Goal: Navigation & Orientation: Find specific page/section

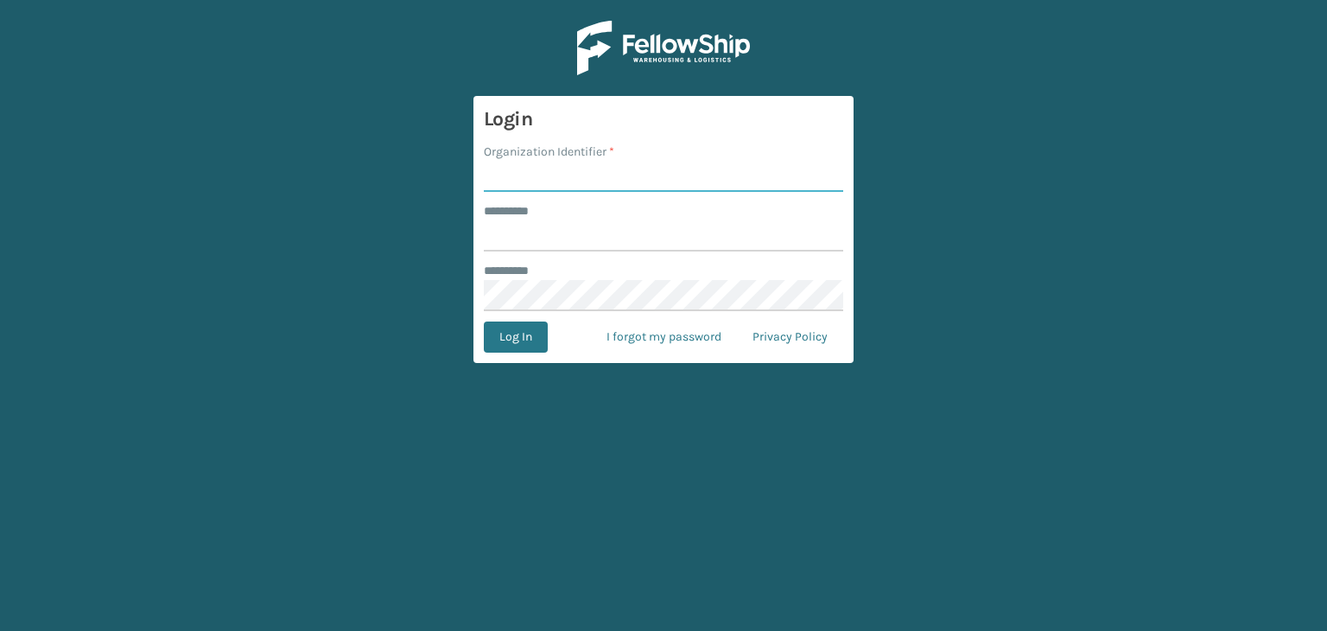
click at [648, 174] on input "Organization Identifier *" at bounding box center [663, 176] width 359 height 31
type input "JumpSport"
click at [631, 236] on input "******** *" at bounding box center [663, 235] width 359 height 31
paste input "**********"
type input "**********"
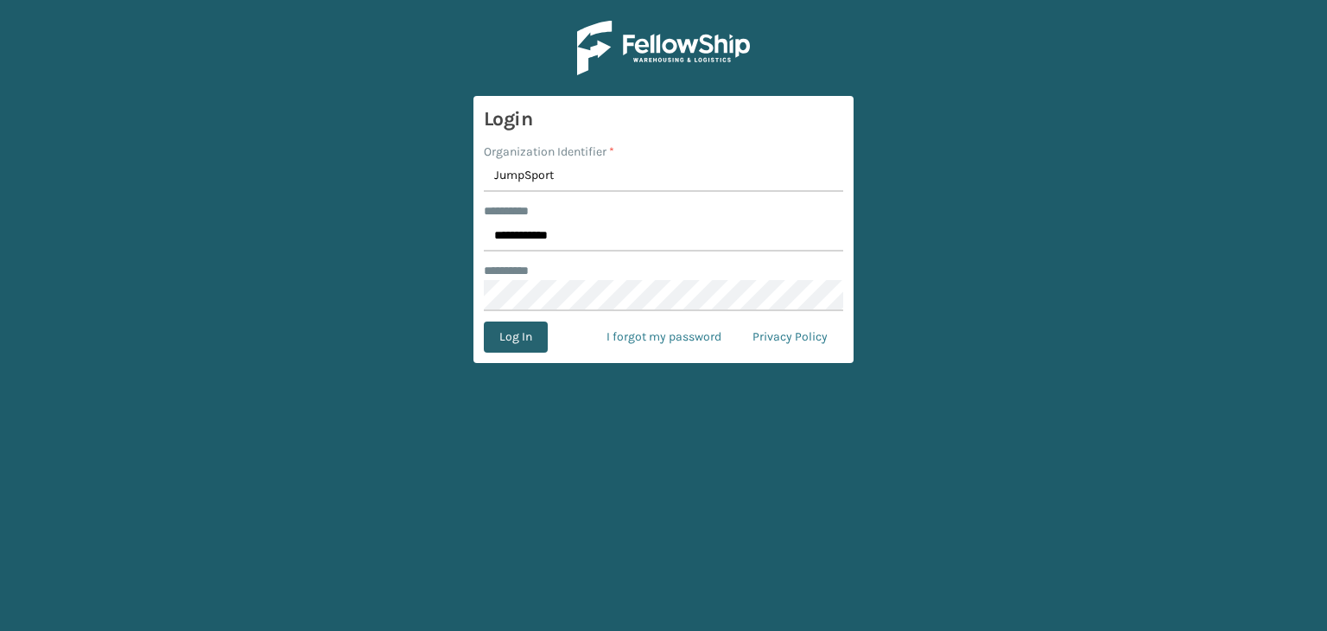
click at [532, 336] on button "Log In" at bounding box center [516, 336] width 64 height 31
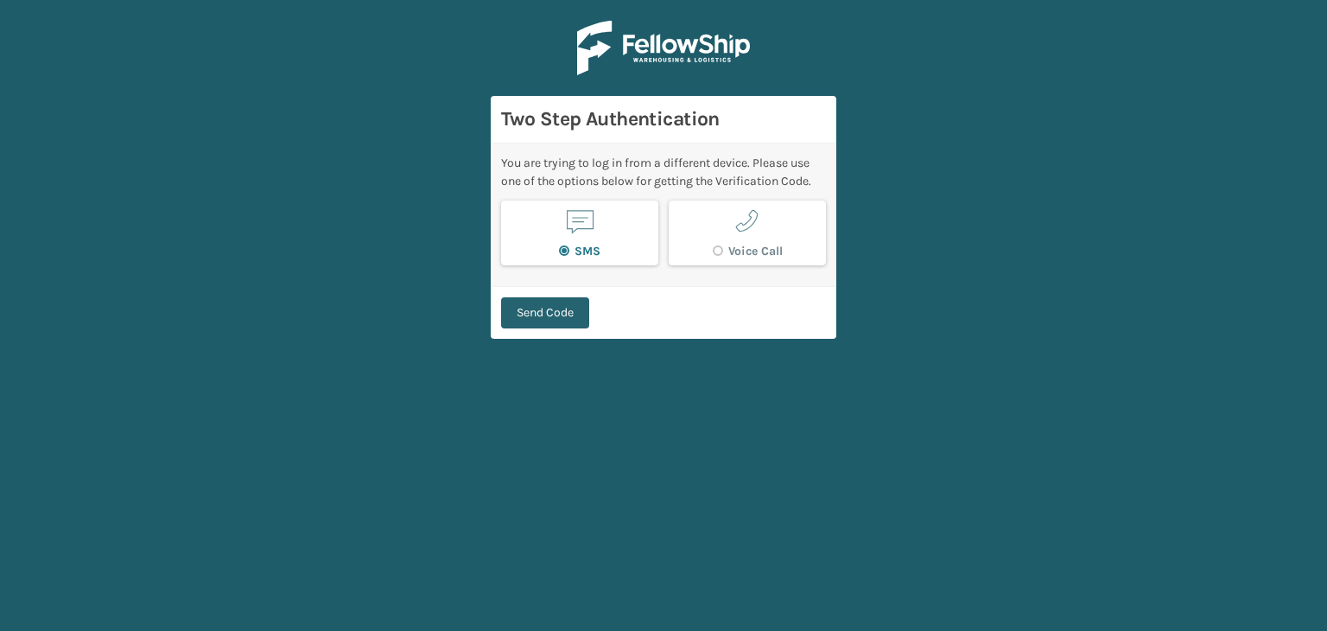
click at [566, 313] on button "Send Code" at bounding box center [545, 312] width 88 height 31
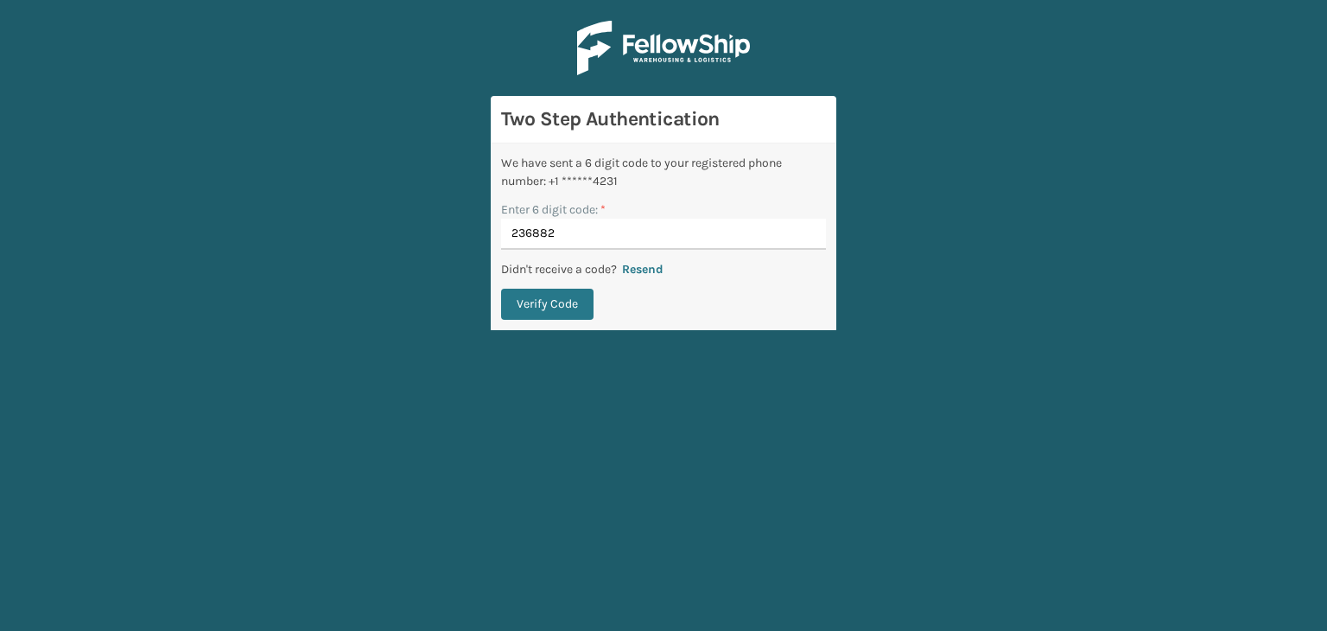
type input "236882"
click at [566, 313] on button "Verify Code" at bounding box center [547, 304] width 92 height 31
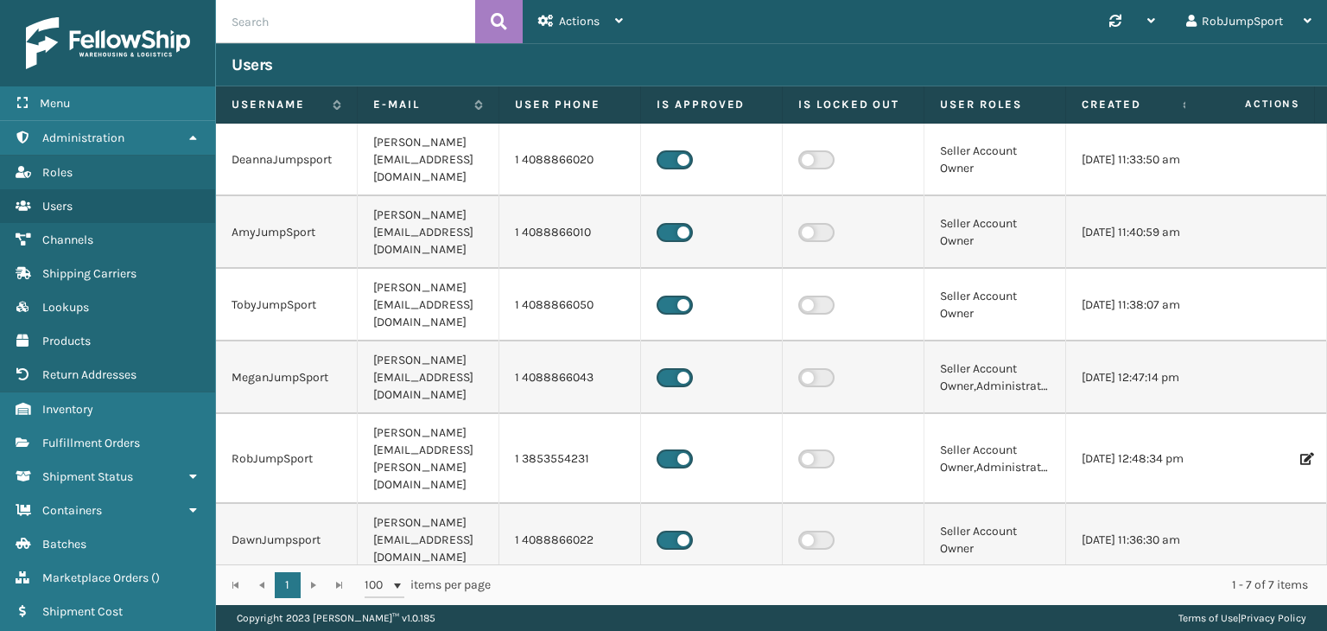
click at [675, 29] on div "Synchronise all channels RobJumpSport Log Out" at bounding box center [982, 21] width 689 height 43
click at [755, 11] on div "Synchronise all channels RobJumpSport Log Out" at bounding box center [982, 21] width 689 height 43
click at [709, 15] on div "Synchronise all channels RobJumpSport Log Out" at bounding box center [982, 21] width 689 height 43
click at [706, 15] on div "Synchronise all channels RobJumpSport Log Out" at bounding box center [982, 21] width 689 height 43
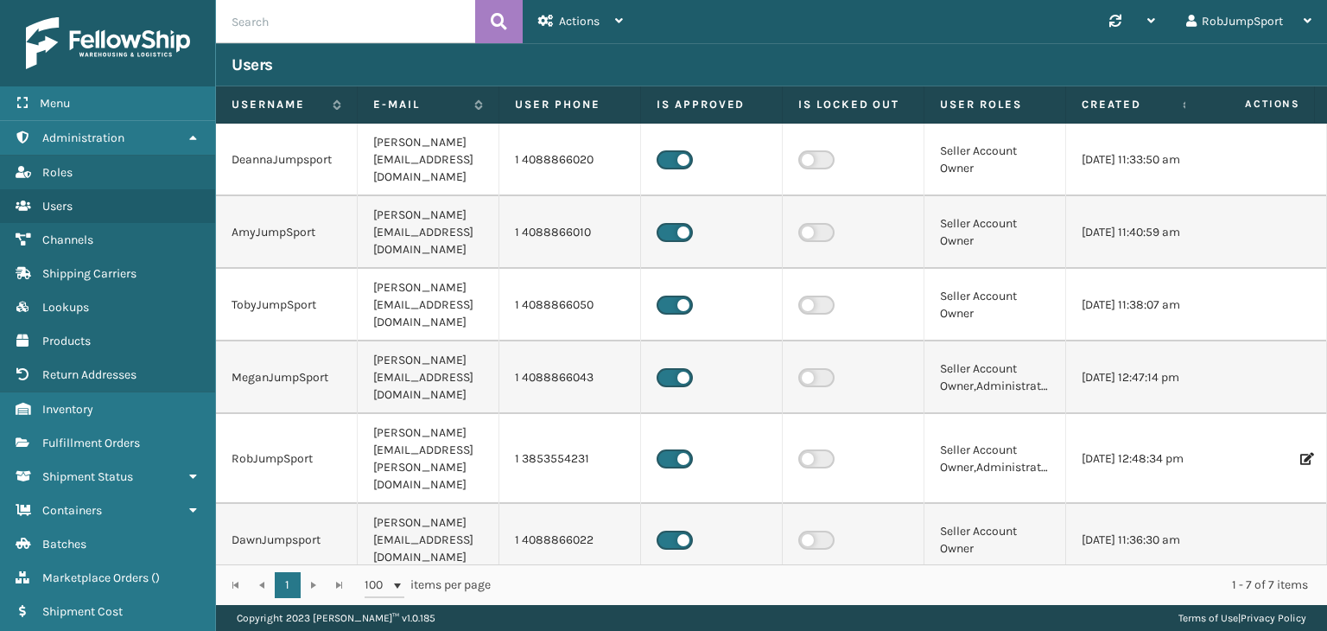
click at [781, 27] on div "Synchronise all channels RobJumpSport Log Out" at bounding box center [982, 21] width 689 height 43
click at [676, 18] on div "Synchronise all channels RobJumpSport Log Out" at bounding box center [982, 21] width 689 height 43
click at [684, 16] on div "Synchronise all channels RobJumpSport Log Out" at bounding box center [982, 21] width 689 height 43
click at [662, 14] on div "Synchronise all channels RobJumpSport Log Out" at bounding box center [982, 21] width 689 height 43
click at [677, 18] on div "Synchronise all channels RobJumpSport Log Out" at bounding box center [982, 21] width 689 height 43
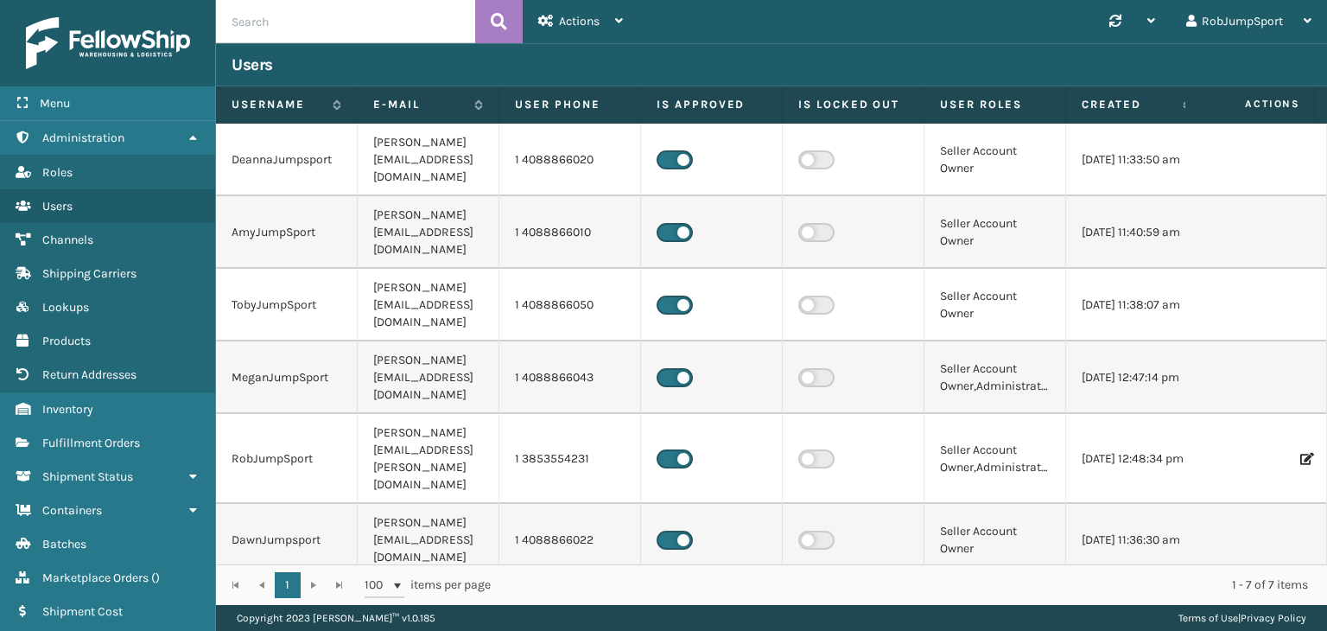
click at [675, 21] on div "Synchronise all channels RobJumpSport Log Out" at bounding box center [982, 21] width 689 height 43
click at [94, 440] on span "Fulfillment Orders" at bounding box center [91, 442] width 98 height 15
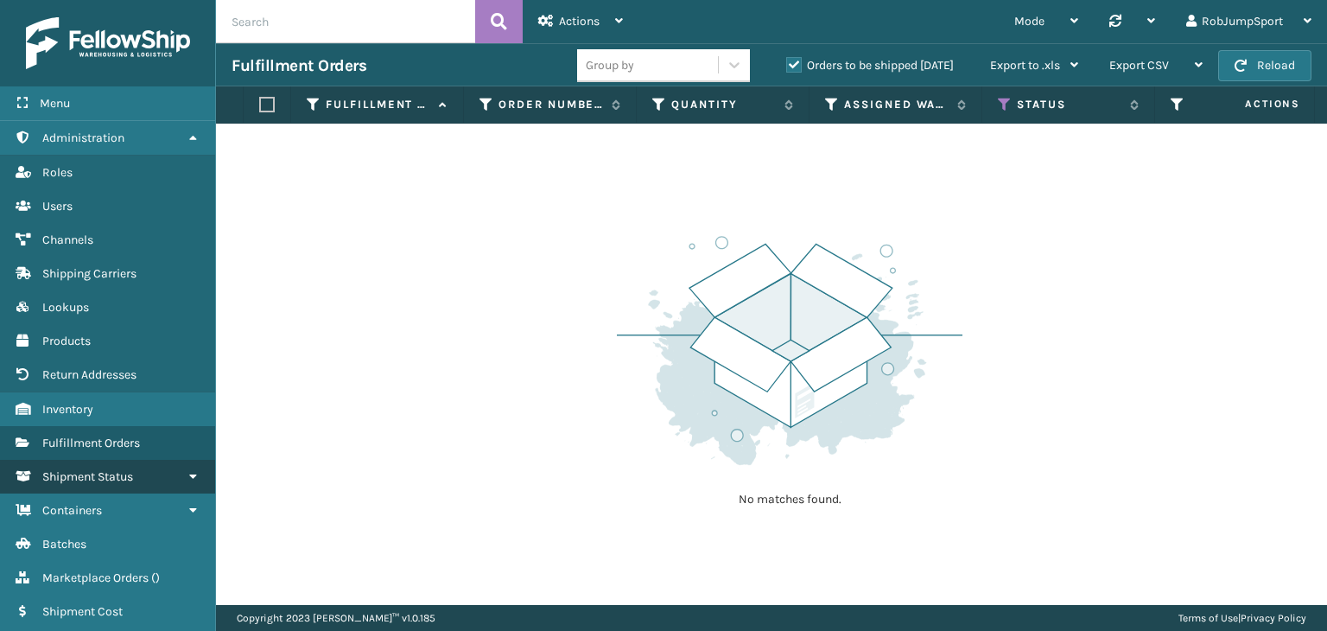
click at [91, 471] on span "Shipment Status" at bounding box center [87, 476] width 91 height 15
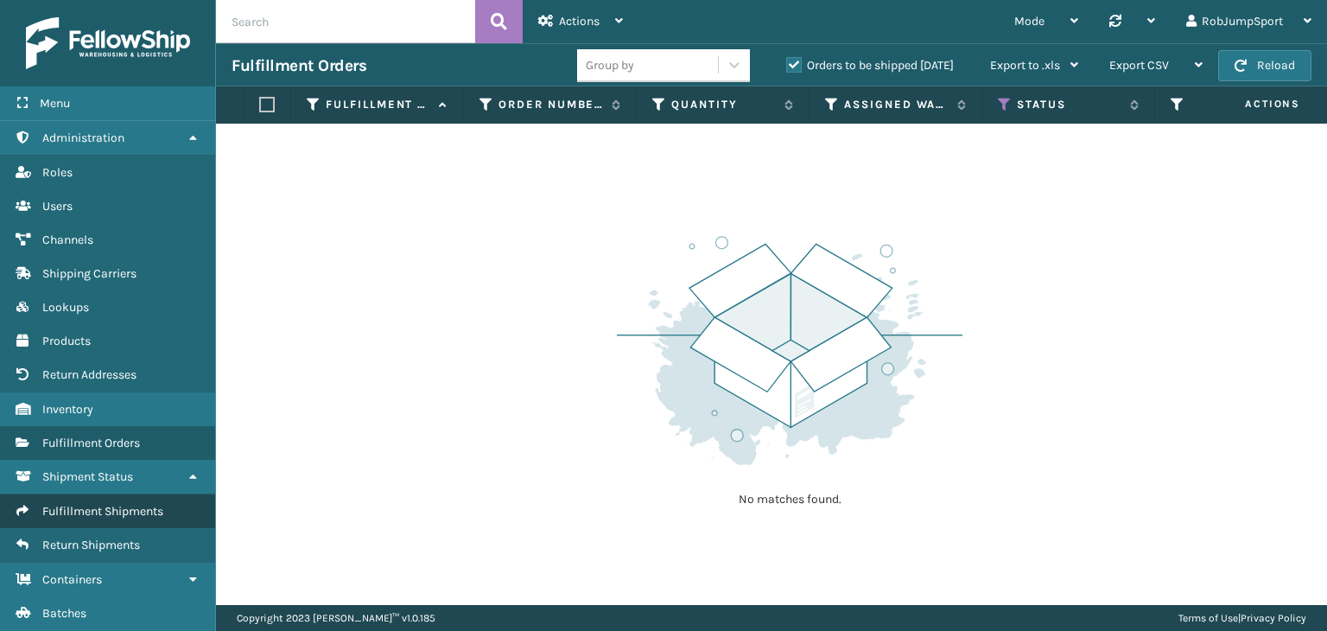
click at [85, 505] on span "Fulfillment Shipments" at bounding box center [102, 511] width 121 height 15
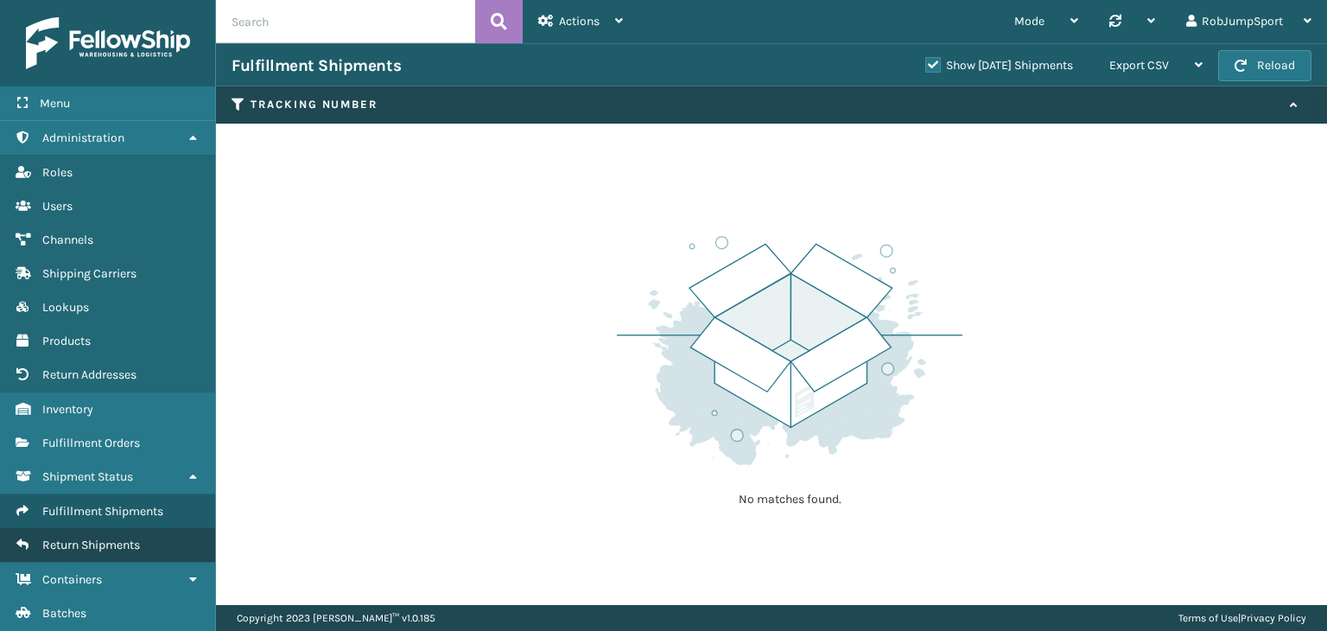
click at [86, 546] on span "Return Shipments" at bounding box center [91, 544] width 98 height 15
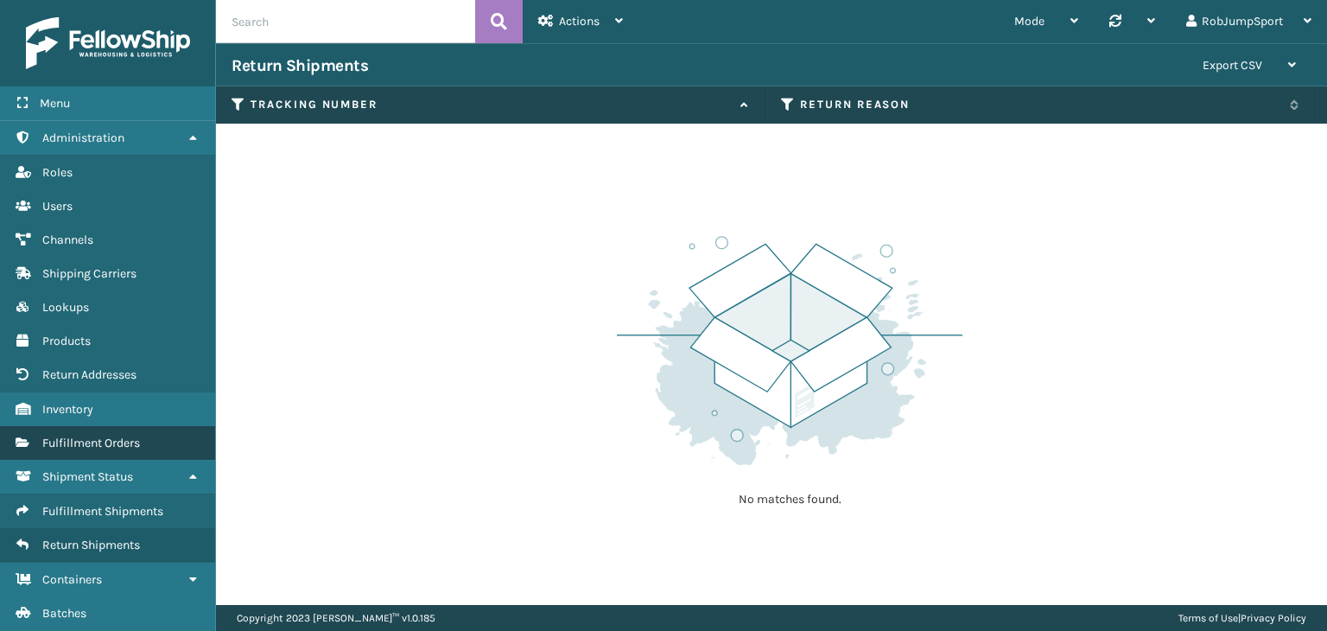
click at [79, 443] on span "Fulfillment Orders" at bounding box center [91, 442] width 98 height 15
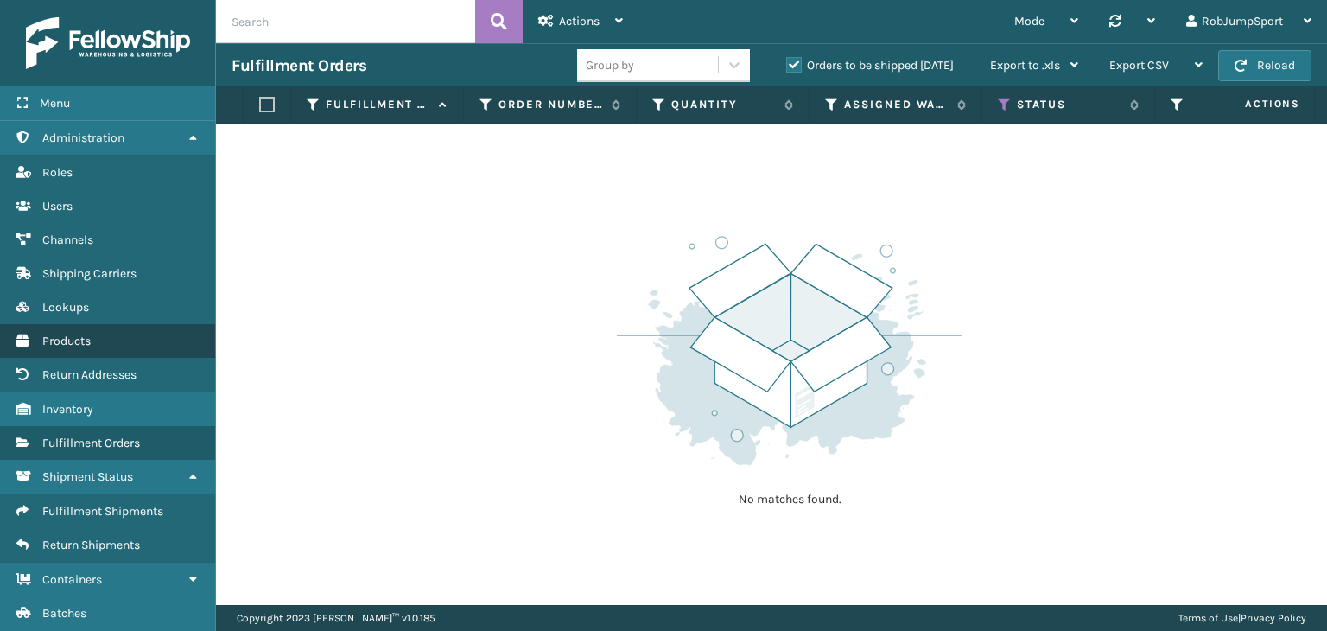
click at [72, 339] on span "Products" at bounding box center [66, 340] width 48 height 15
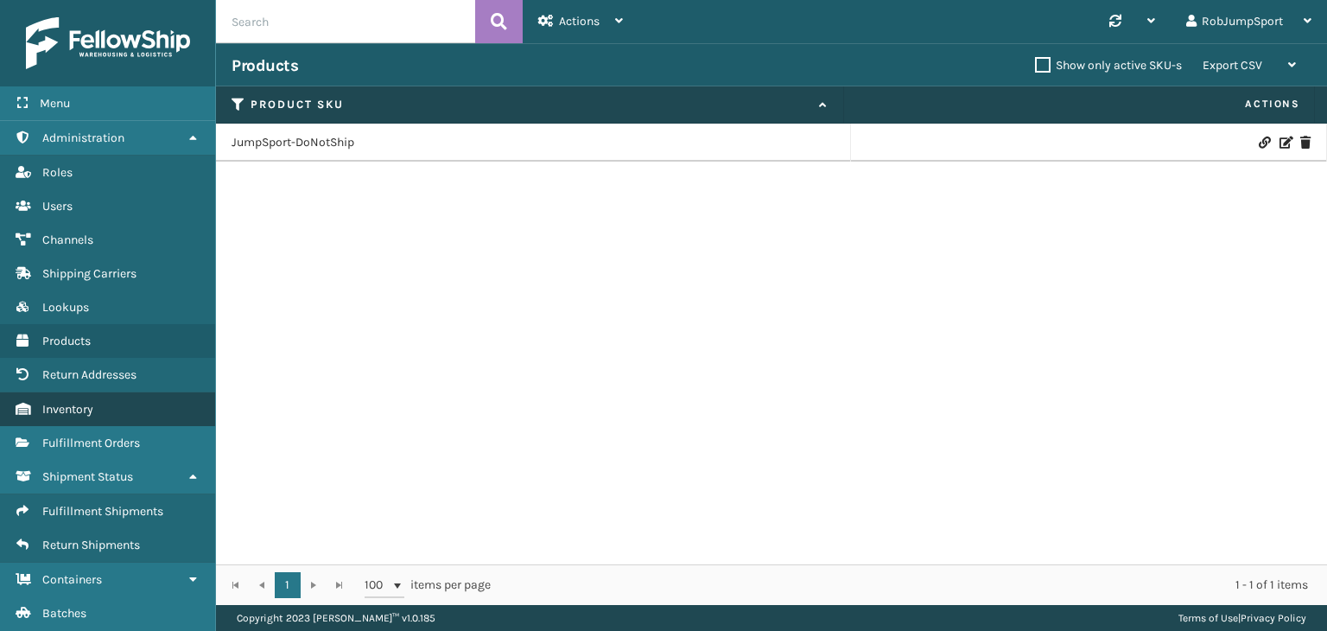
click at [68, 402] on span "Inventory" at bounding box center [67, 409] width 51 height 15
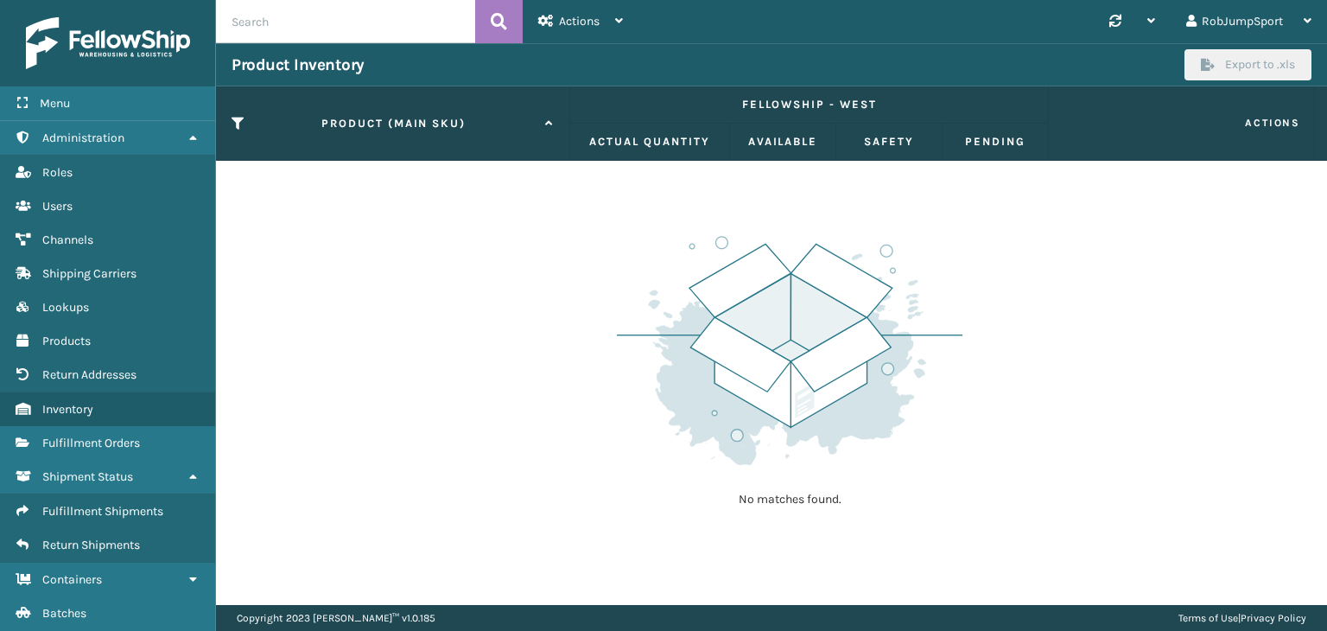
click at [338, 308] on div "No matches found." at bounding box center [771, 383] width 1111 height 444
click at [68, 203] on span "Users" at bounding box center [57, 206] width 30 height 15
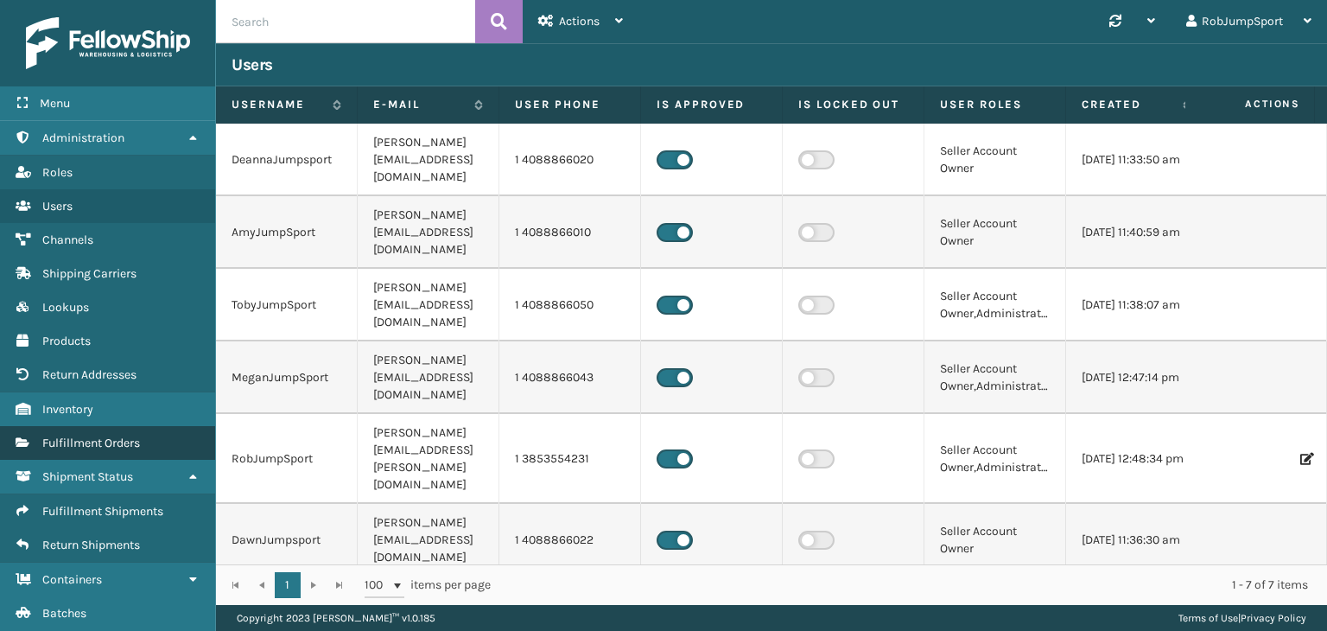
click at [69, 443] on span "Fulfillment Orders" at bounding box center [91, 442] width 98 height 15
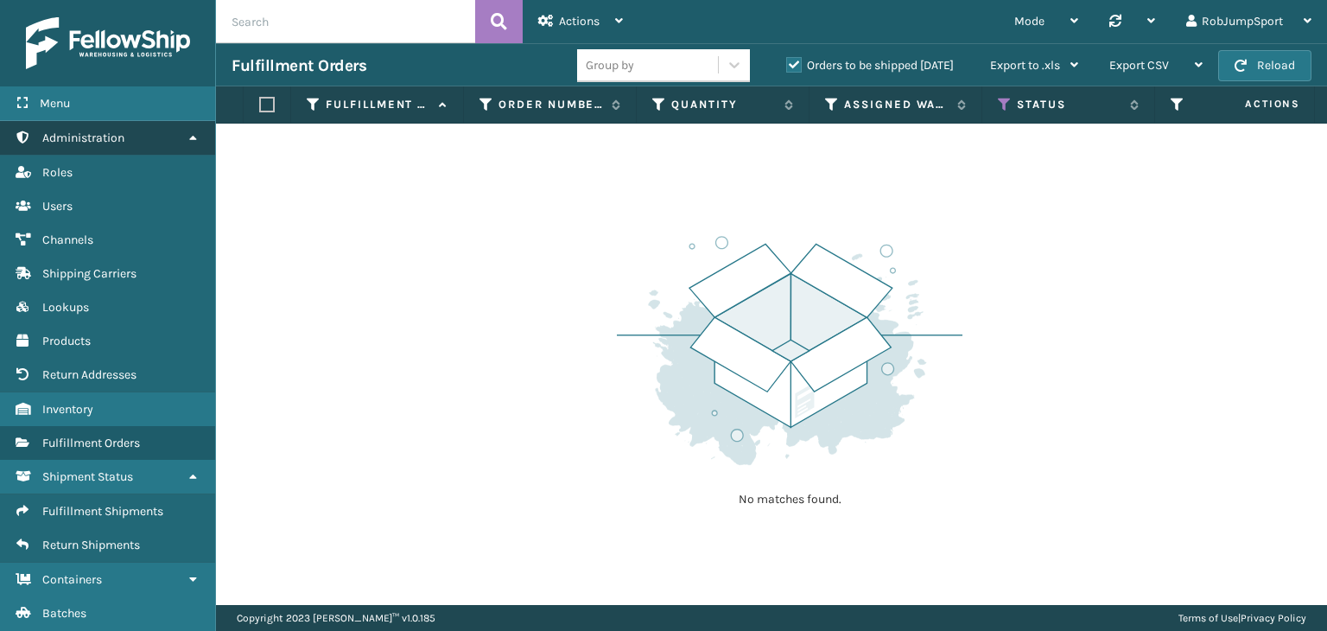
click at [150, 141] on link "Administration" at bounding box center [107, 138] width 215 height 34
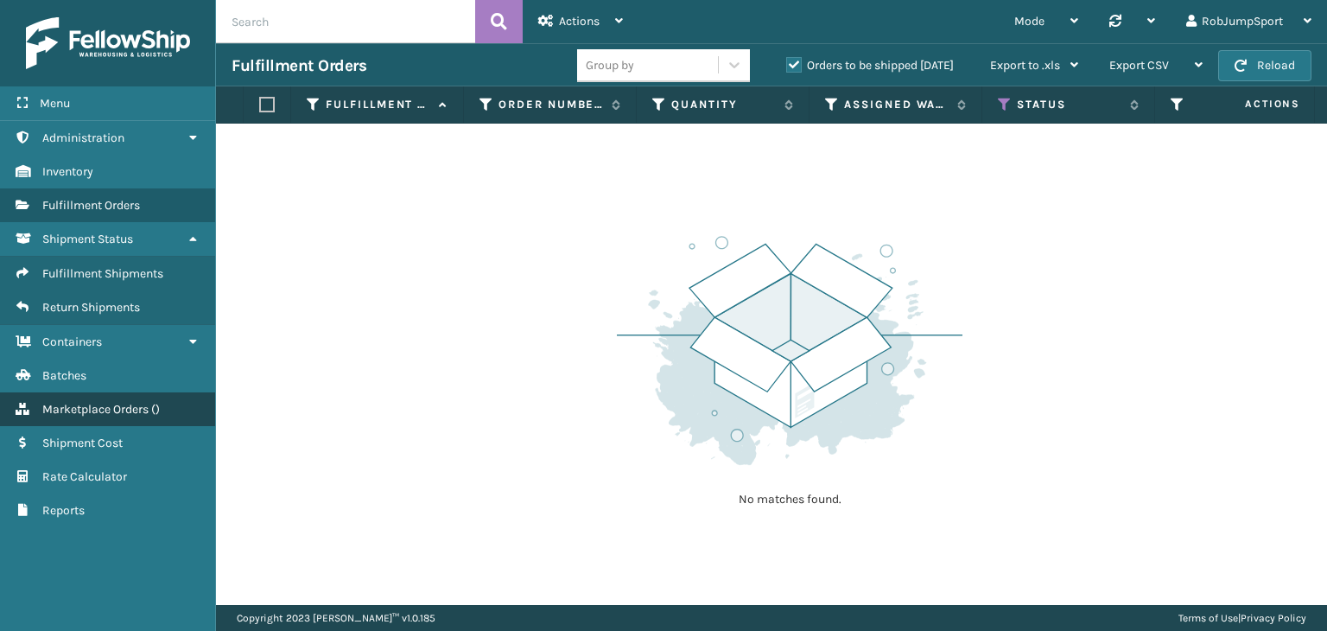
click at [92, 407] on span "Marketplace Orders" at bounding box center [95, 409] width 106 height 15
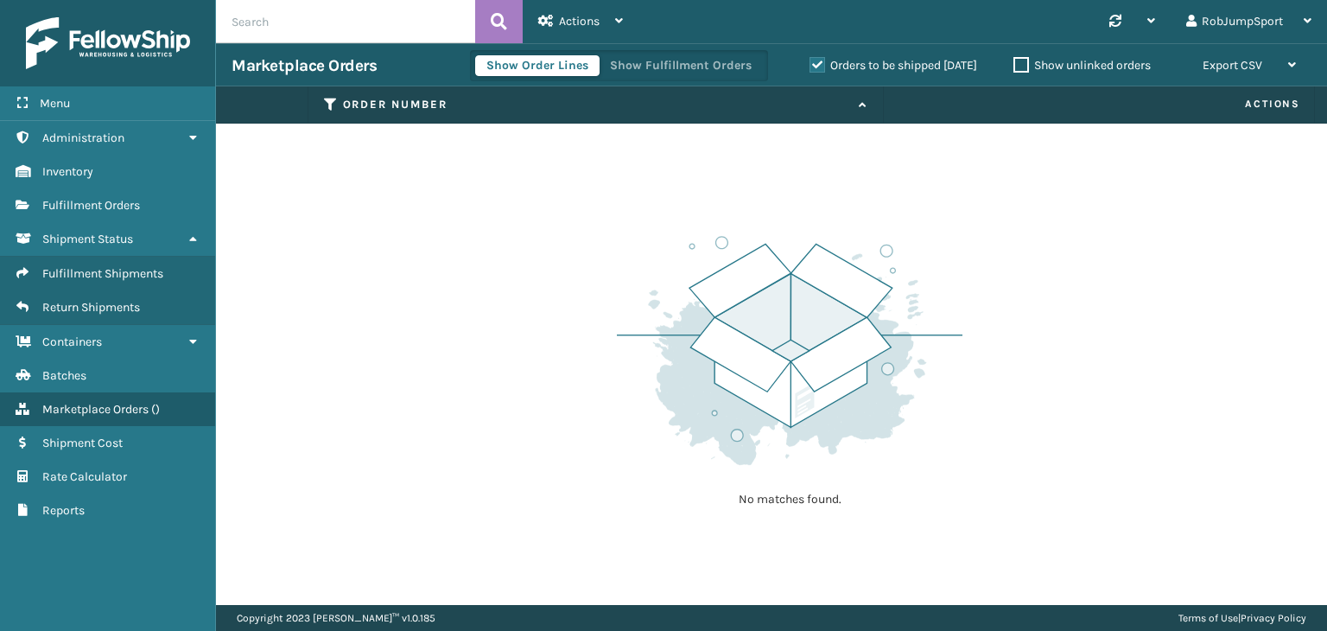
click at [92, 407] on span "Marketplace Orders" at bounding box center [95, 409] width 106 height 15
click at [279, 377] on div "No matches found." at bounding box center [771, 364] width 1111 height 481
click at [123, 403] on span "Marketplace Orders" at bounding box center [95, 409] width 106 height 15
click at [97, 207] on span "Fulfillment Orders" at bounding box center [91, 205] width 98 height 15
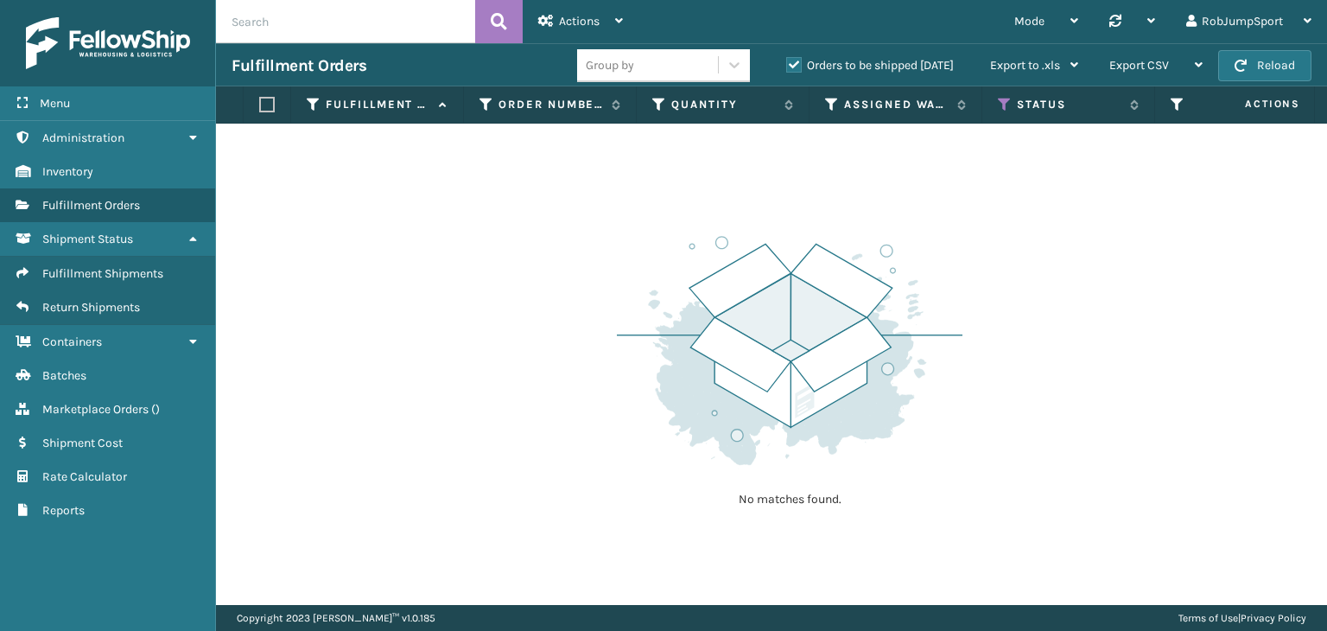
click at [377, 187] on div "No matches found." at bounding box center [771, 364] width 1111 height 481
click at [77, 195] on link "Fulfillment Orders" at bounding box center [107, 205] width 215 height 34
click at [78, 201] on span "Fulfillment Orders" at bounding box center [91, 205] width 98 height 15
click at [294, 181] on div "No matches found." at bounding box center [771, 364] width 1111 height 481
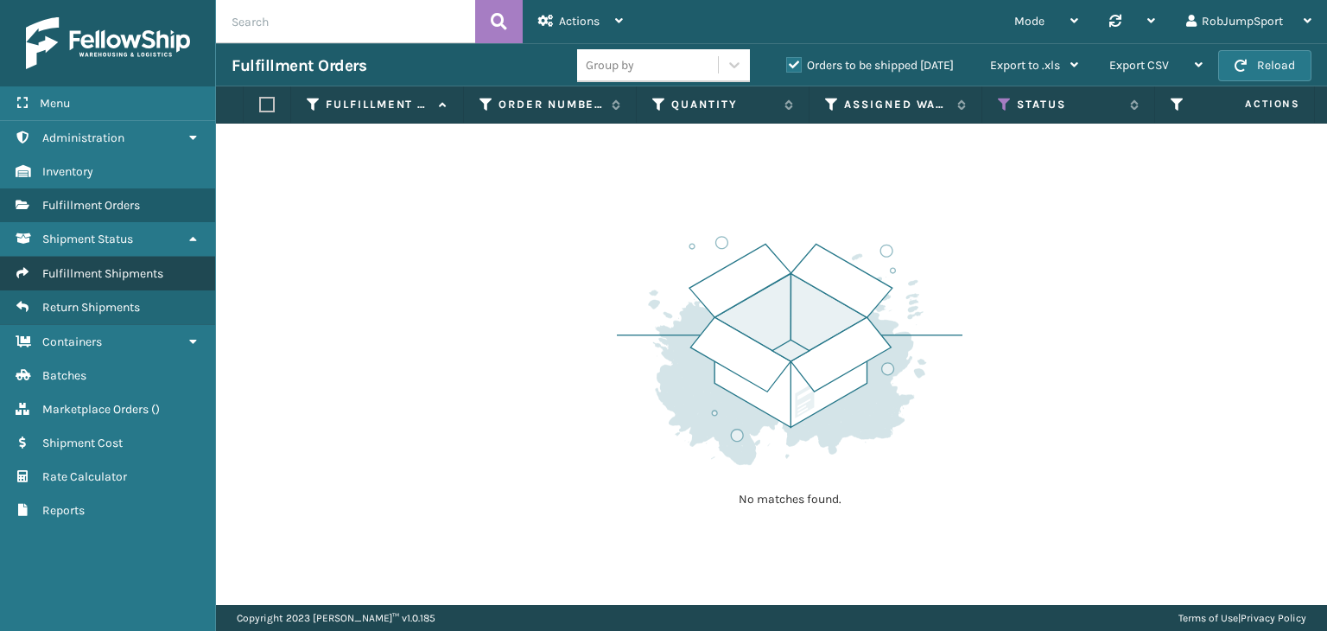
click at [90, 269] on span "Fulfillment Shipments" at bounding box center [102, 273] width 121 height 15
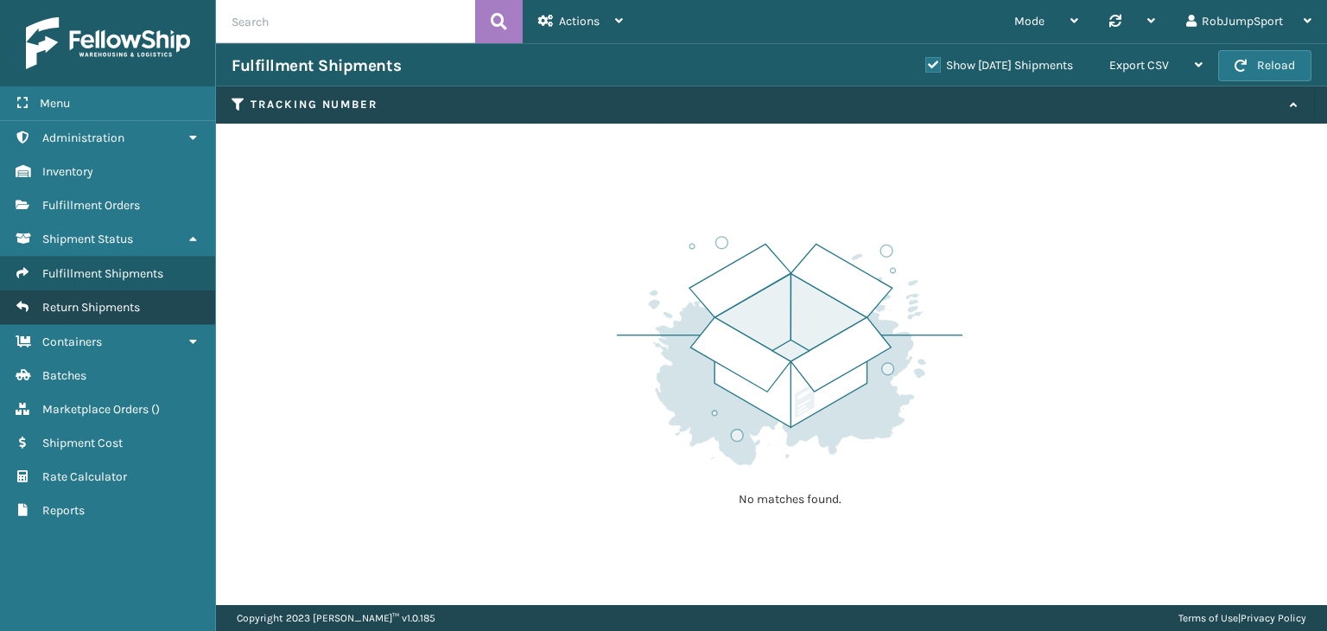
click at [87, 304] on span "Return Shipments" at bounding box center [91, 307] width 98 height 15
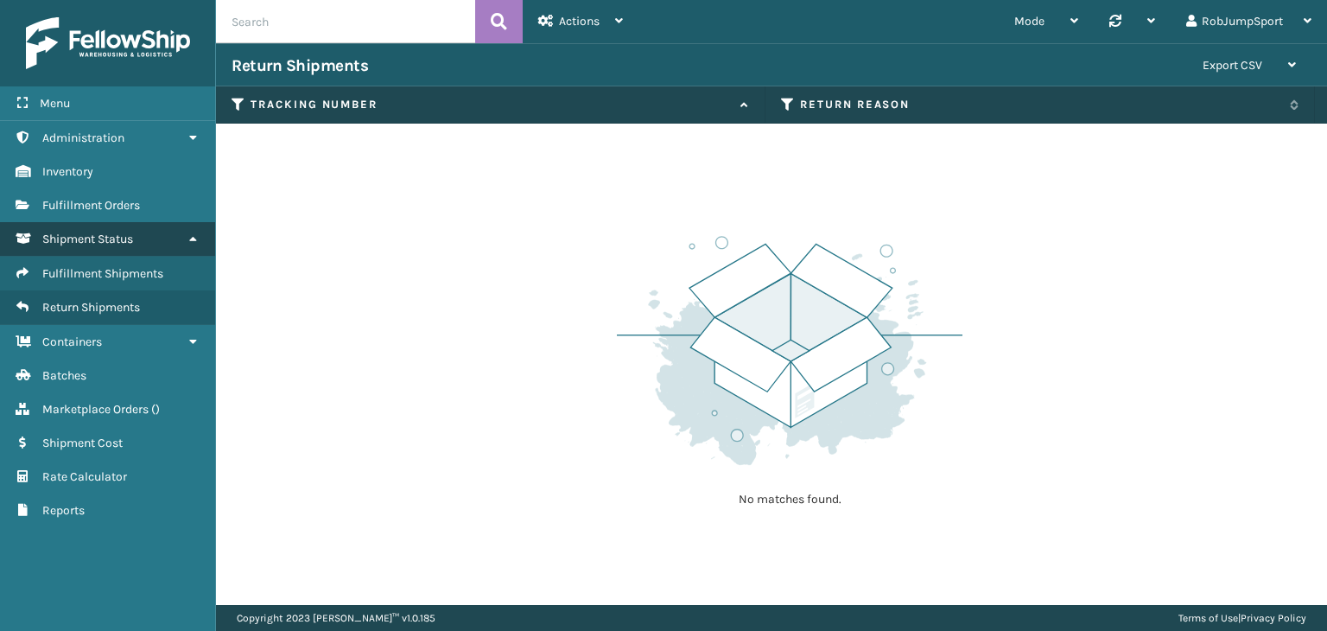
click at [79, 238] on span "Shipment Status" at bounding box center [87, 239] width 91 height 15
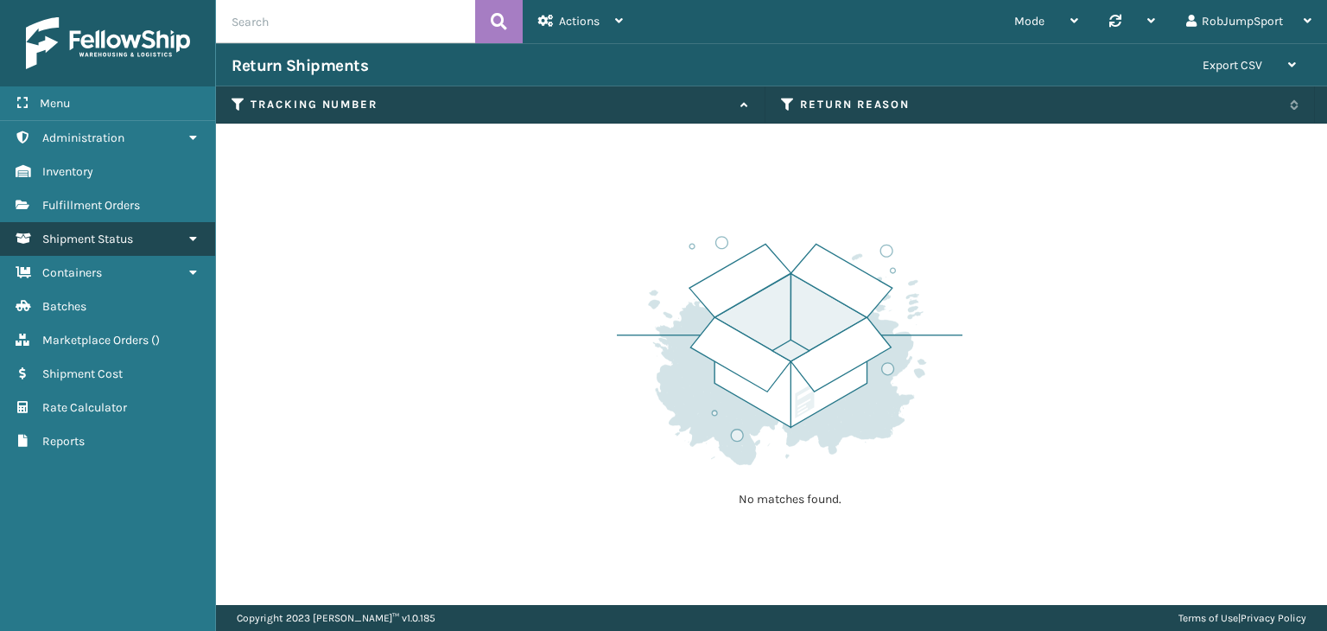
click at [79, 238] on span "Shipment Status" at bounding box center [87, 239] width 91 height 15
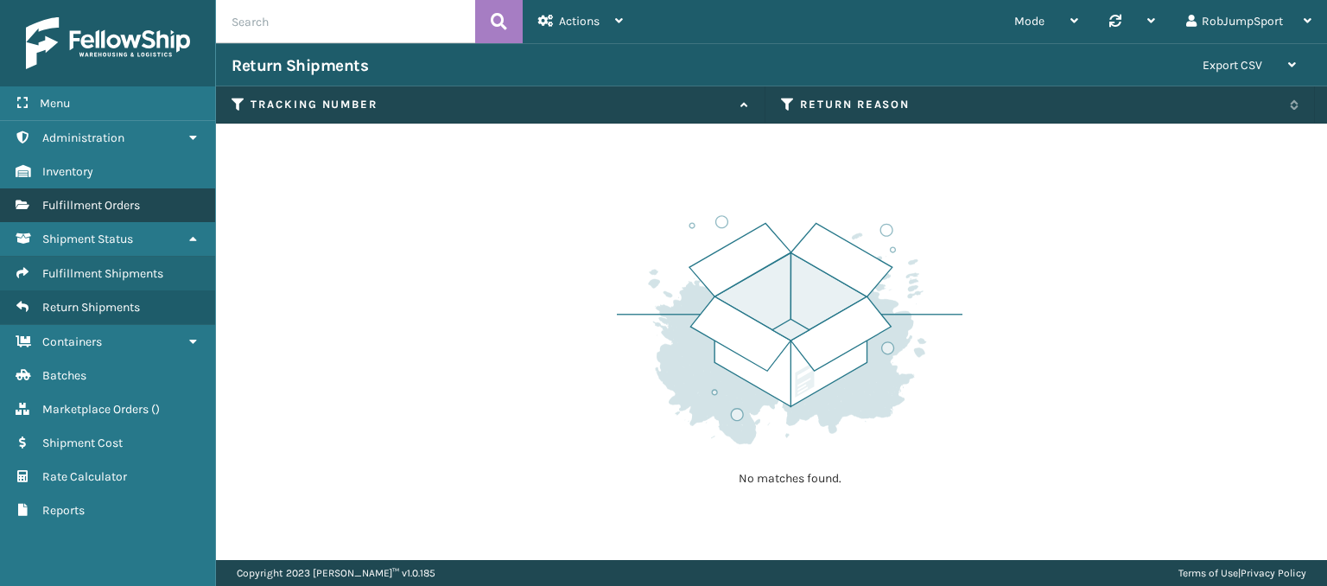
click at [86, 200] on span "Fulfillment Orders" at bounding box center [91, 205] width 98 height 15
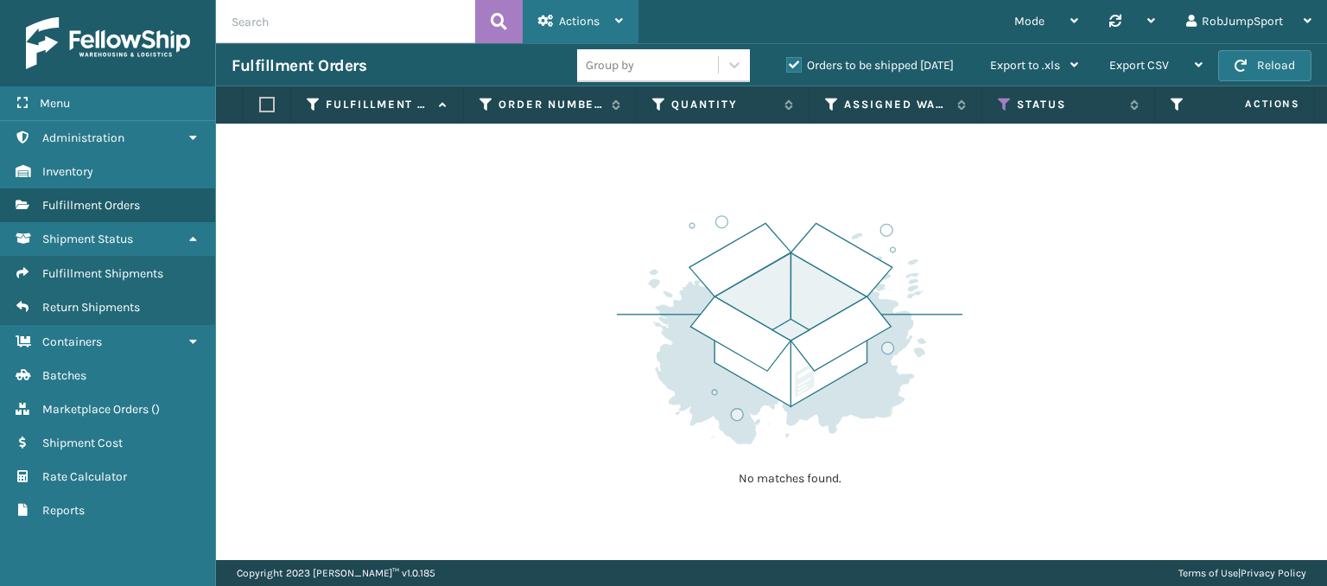
click at [622, 17] on icon at bounding box center [619, 21] width 8 height 12
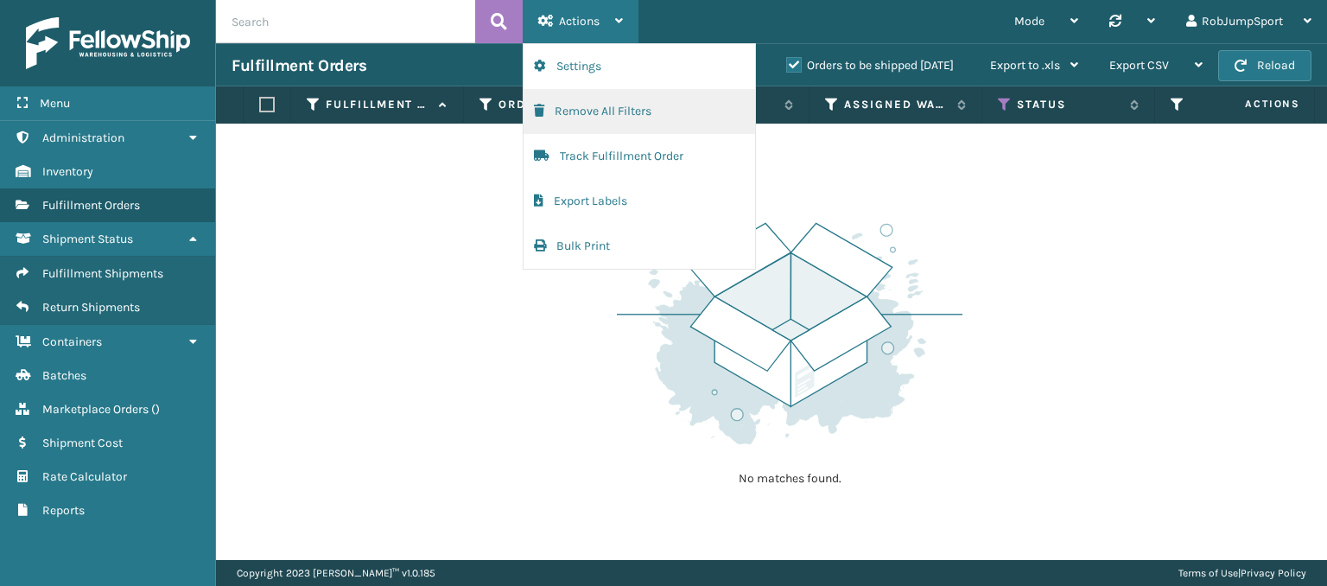
click at [591, 108] on button "Remove All Filters" at bounding box center [640, 111] width 232 height 45
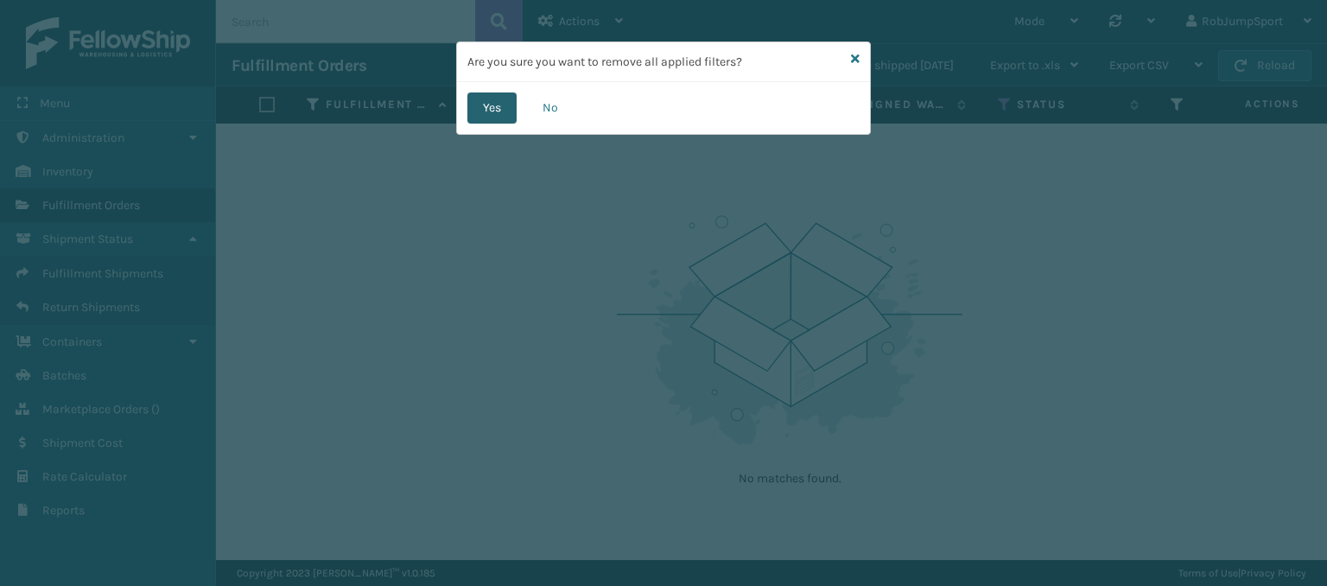
click at [494, 108] on button "Yes" at bounding box center [491, 107] width 49 height 31
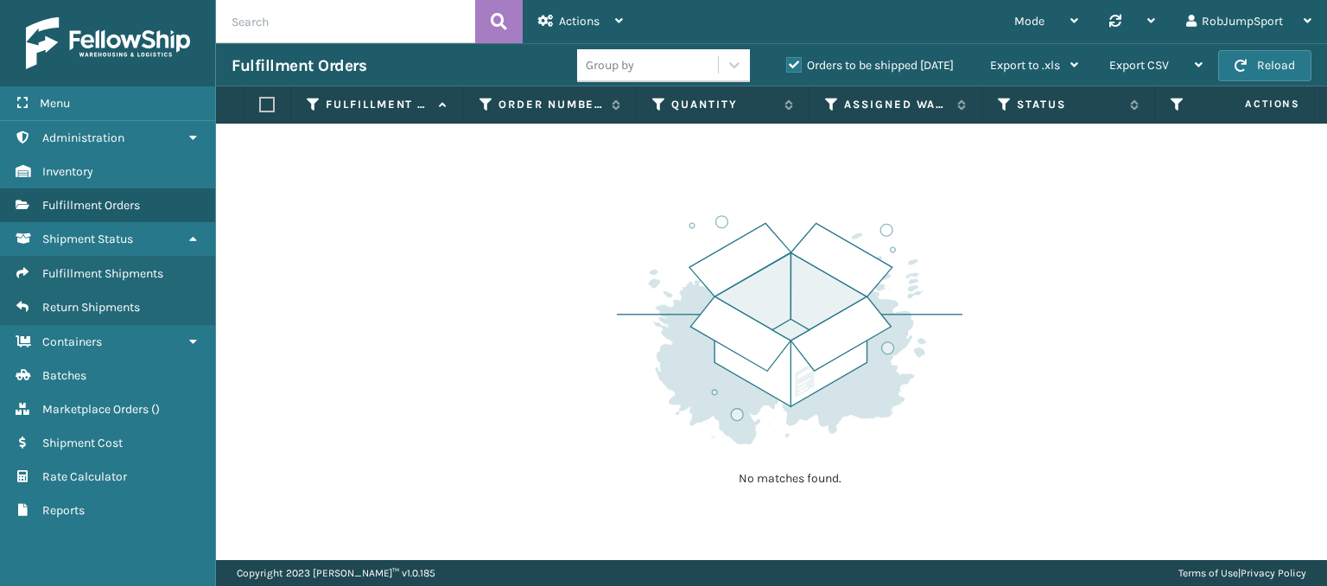
click at [789, 65] on label "Orders to be shipped [DATE]" at bounding box center [870, 65] width 168 height 15
click at [787, 65] on input "Orders to be shipped [DATE]" at bounding box center [786, 60] width 1 height 11
click at [327, 179] on div "No matches found." at bounding box center [771, 342] width 1111 height 436
click at [537, 60] on icon at bounding box center [540, 64] width 17 height 17
click at [349, 251] on div "No matches found." at bounding box center [771, 342] width 1111 height 436
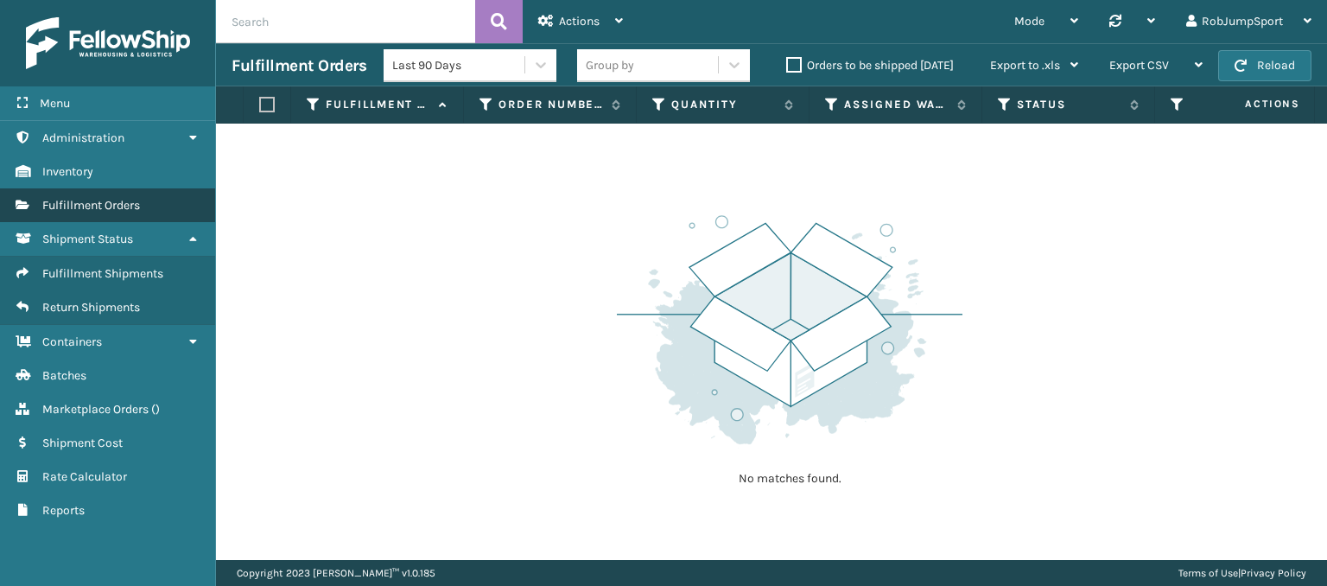
click at [93, 200] on span "Fulfillment Orders" at bounding box center [91, 205] width 98 height 15
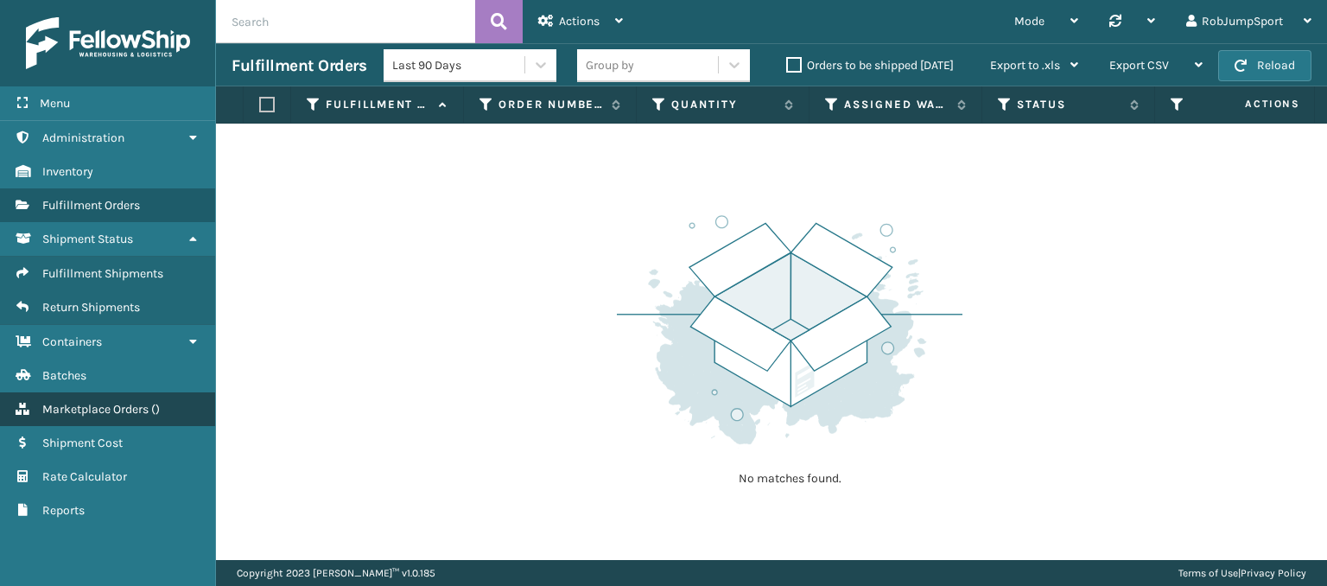
click at [148, 403] on span "Marketplace Orders" at bounding box center [95, 409] width 106 height 15
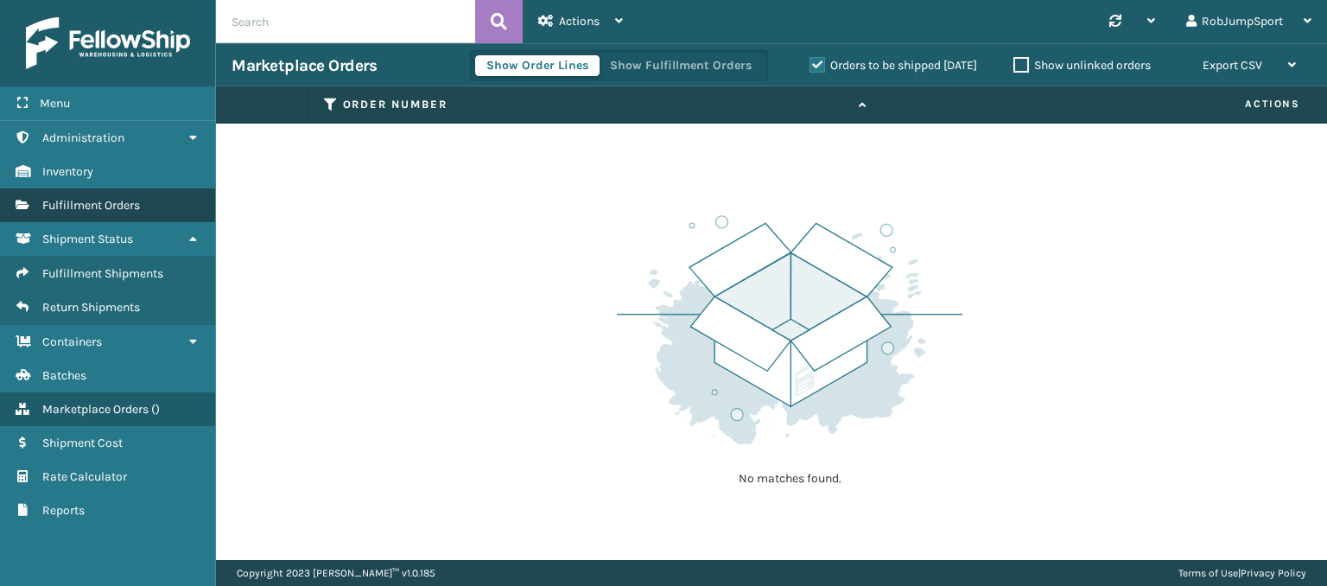
click at [90, 205] on span "Fulfillment Orders" at bounding box center [91, 205] width 98 height 15
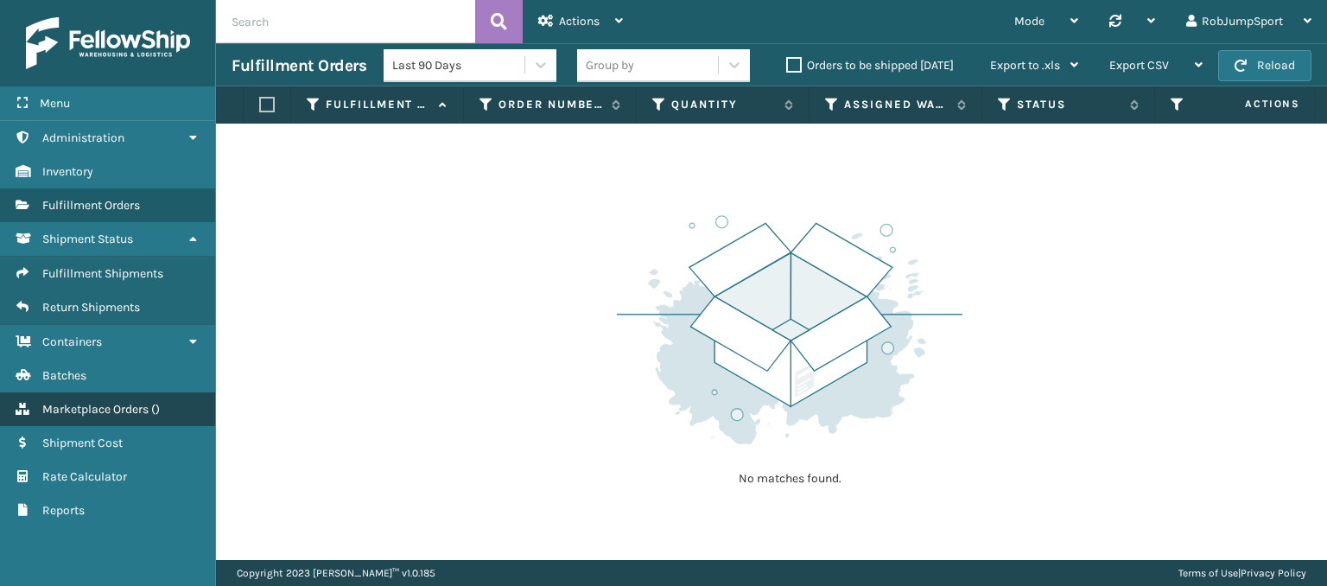
click at [158, 403] on span "( )" at bounding box center [155, 409] width 9 height 15
